Goal: Task Accomplishment & Management: Use online tool/utility

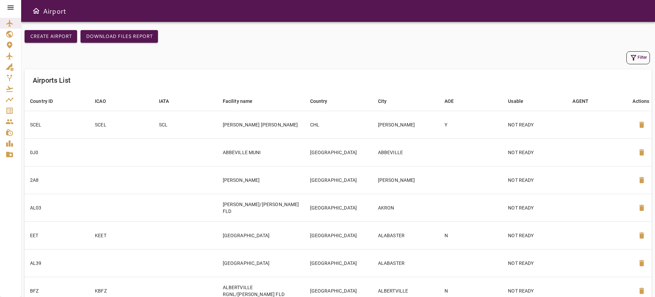
click at [13, 112] on icon "Service Orders" at bounding box center [9, 110] width 8 height 8
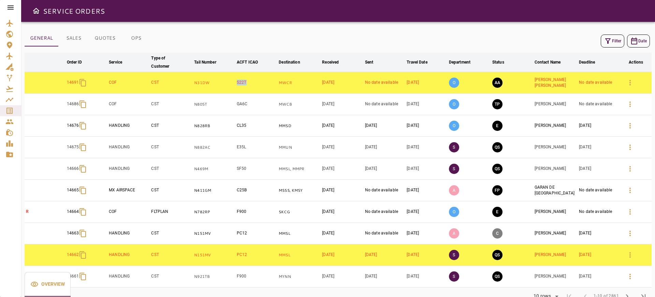
drag, startPoint x: 249, startPoint y: 84, endPoint x: 278, endPoint y: 85, distance: 29.0
click at [238, 84] on td "S22T" at bounding box center [256, 82] width 42 height 21
copy td "S22T"
click at [628, 84] on icon "button" at bounding box center [630, 82] width 8 height 8
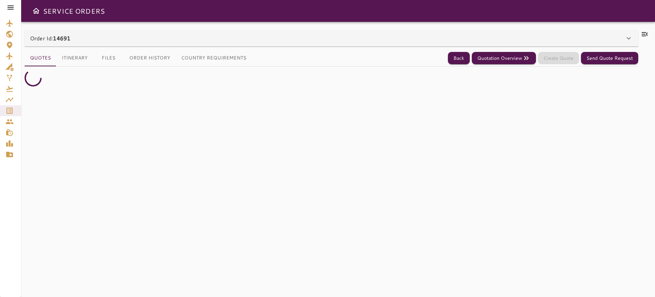
click at [588, 37] on div "Order Id: 14691" at bounding box center [327, 38] width 595 height 8
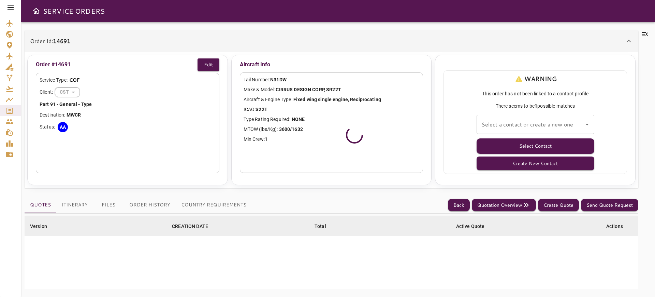
click at [591, 124] on button "Open" at bounding box center [587, 124] width 10 height 10
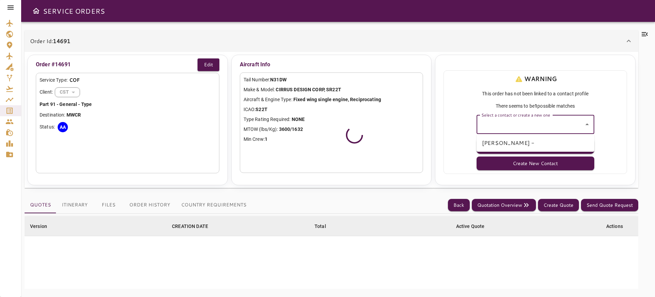
click at [547, 144] on li "[PERSON_NAME] -" at bounding box center [536, 142] width 118 height 12
type input "**********"
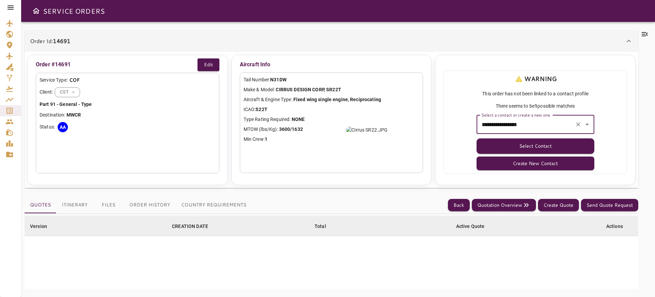
click at [547, 144] on button "Select Contact" at bounding box center [536, 145] width 118 height 15
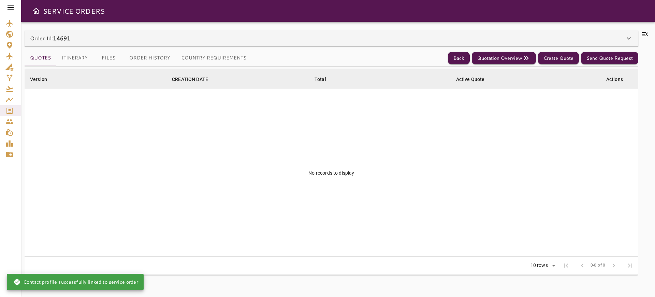
click at [467, 39] on div "Order Id: 14691" at bounding box center [327, 38] width 595 height 8
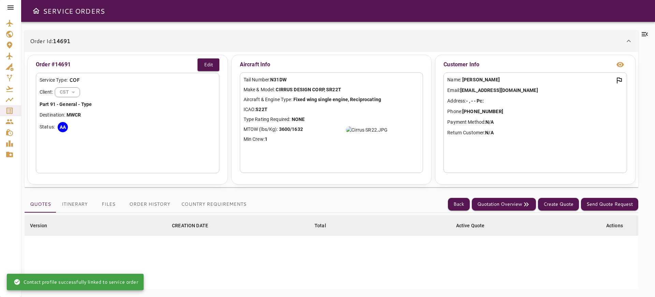
click at [467, 39] on div "Order Id: 14691" at bounding box center [327, 41] width 595 height 8
